Goal: Find specific page/section: Find specific page/section

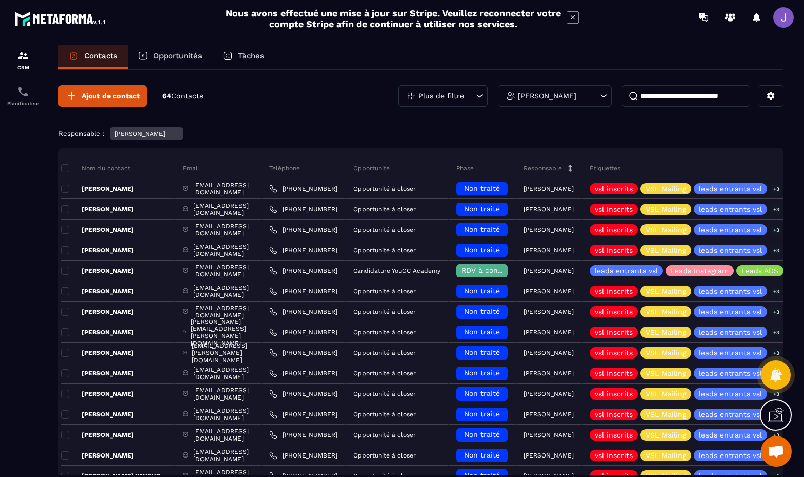
click at [261, 53] on p "Tâches" at bounding box center [251, 55] width 26 height 9
click at [245, 56] on p "Tâches" at bounding box center [251, 55] width 26 height 9
click at [174, 55] on p "Opportunités" at bounding box center [177, 55] width 49 height 9
click at [229, 56] on icon at bounding box center [228, 56] width 10 height 10
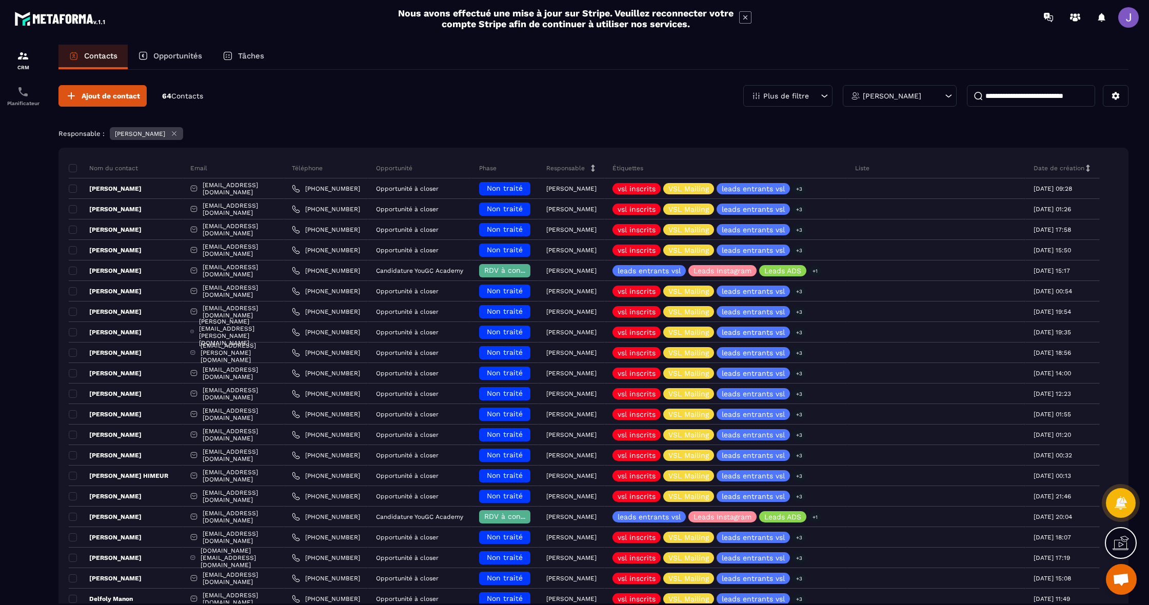
click at [244, 60] on p "Tâches" at bounding box center [251, 55] width 26 height 9
click at [197, 60] on p "Opportunités" at bounding box center [177, 55] width 49 height 9
